Goal: Check status: Check status

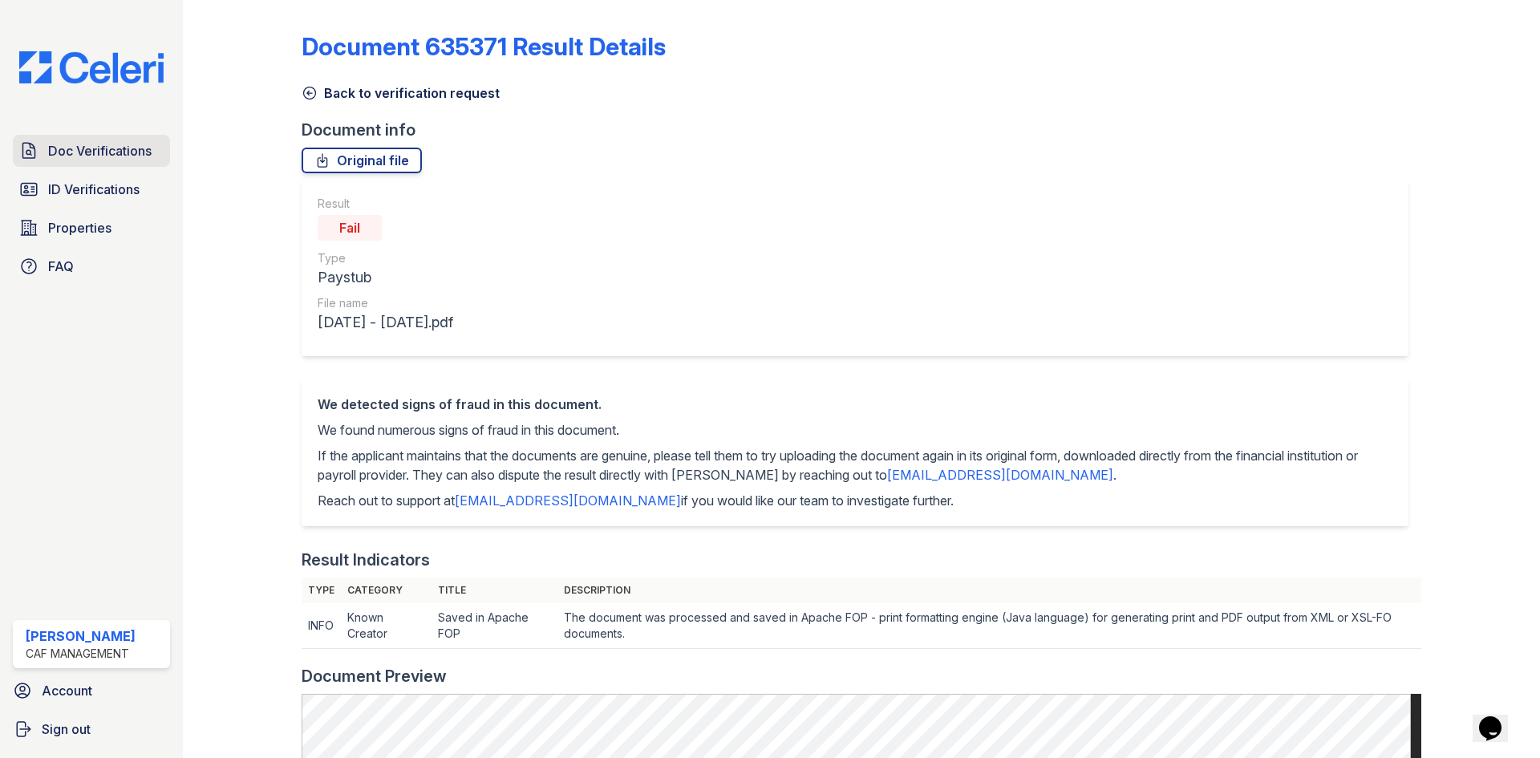
scroll to position [321, 0]
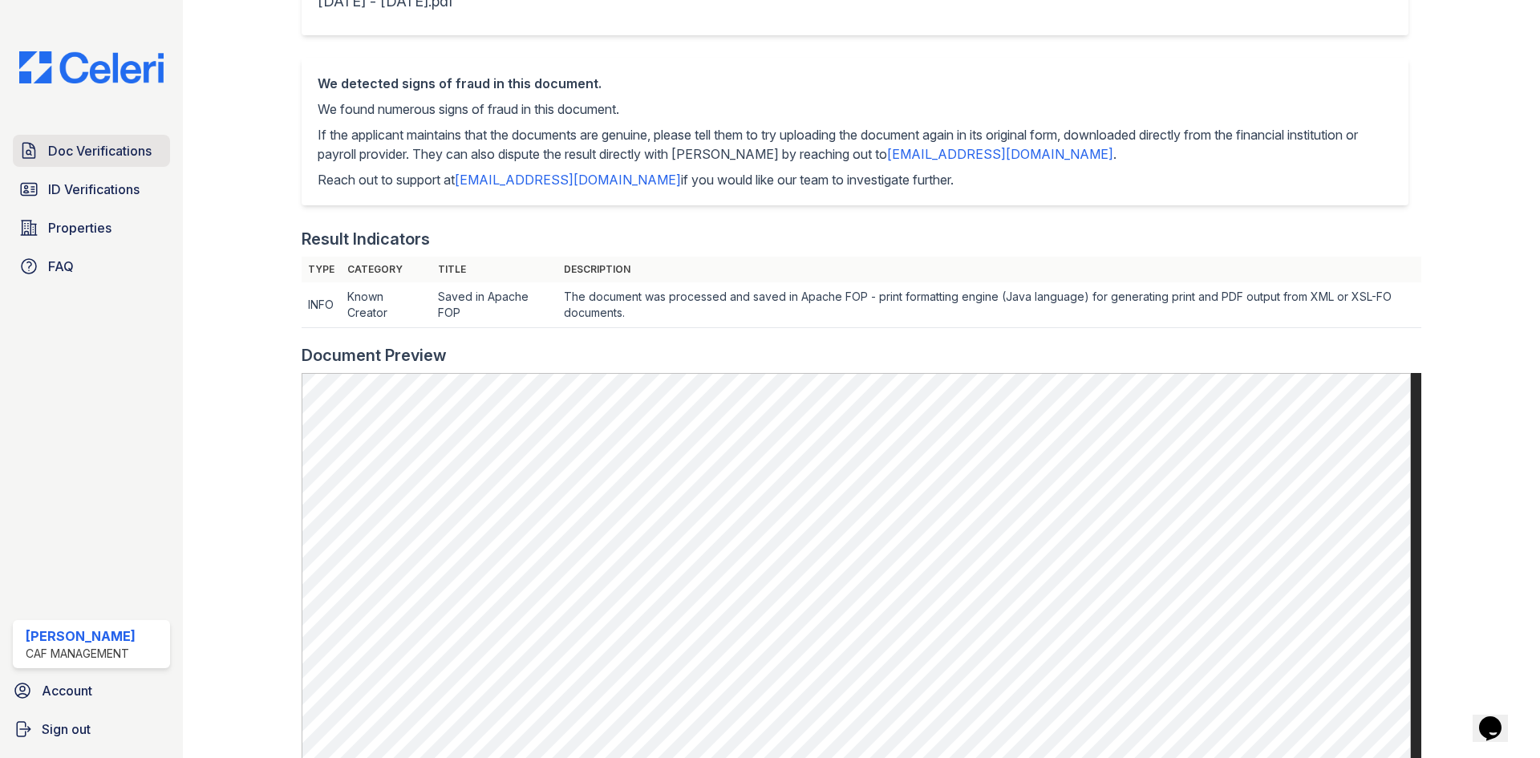
click at [108, 144] on span "Doc Verifications" at bounding box center [99, 150] width 103 height 19
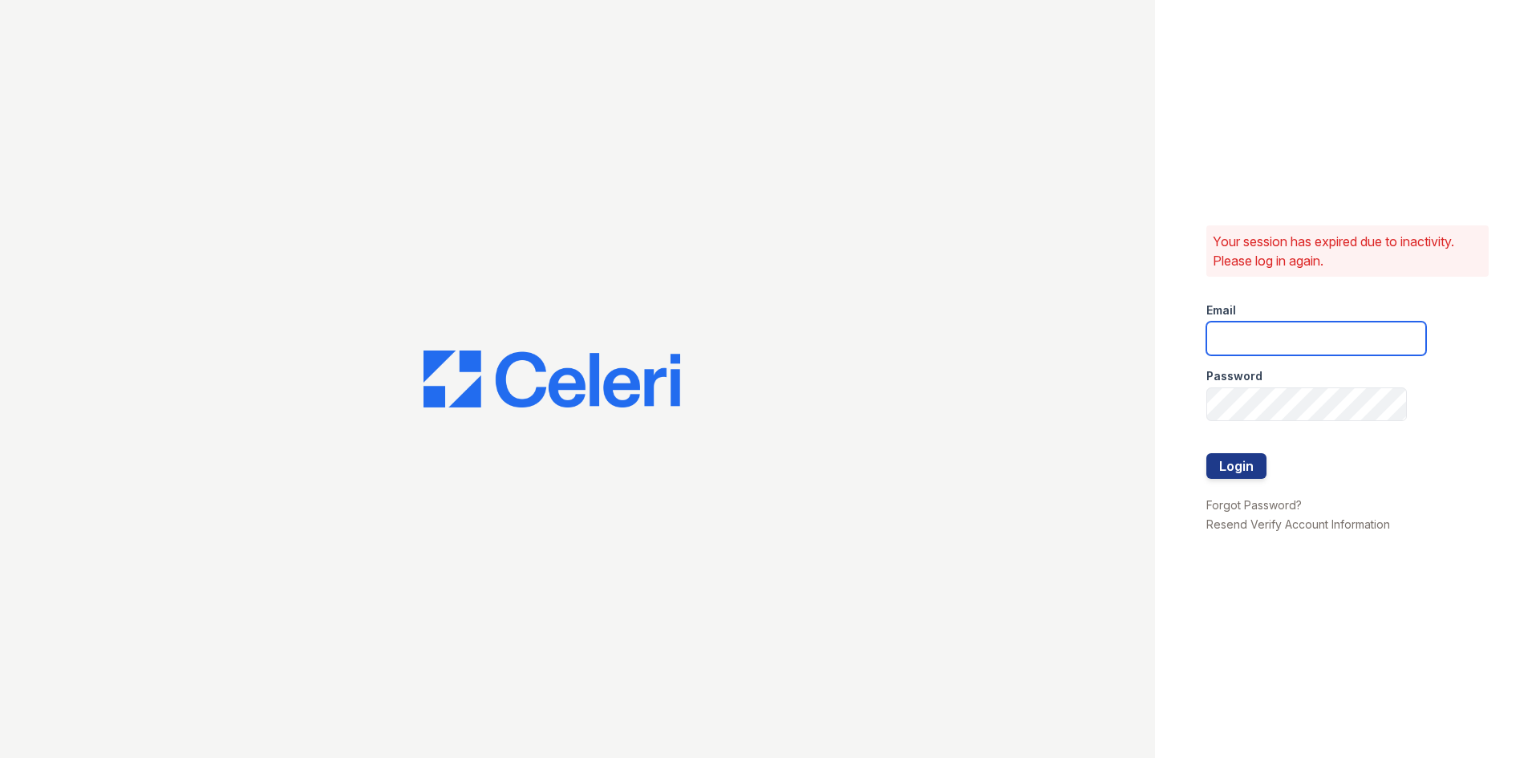
type input "[EMAIL_ADDRESS][DOMAIN_NAME]"
click at [1231, 484] on div at bounding box center [1317, 487] width 220 height 16
click at [1245, 464] on button "Login" at bounding box center [1237, 466] width 60 height 26
